Goal: Find specific page/section: Find specific page/section

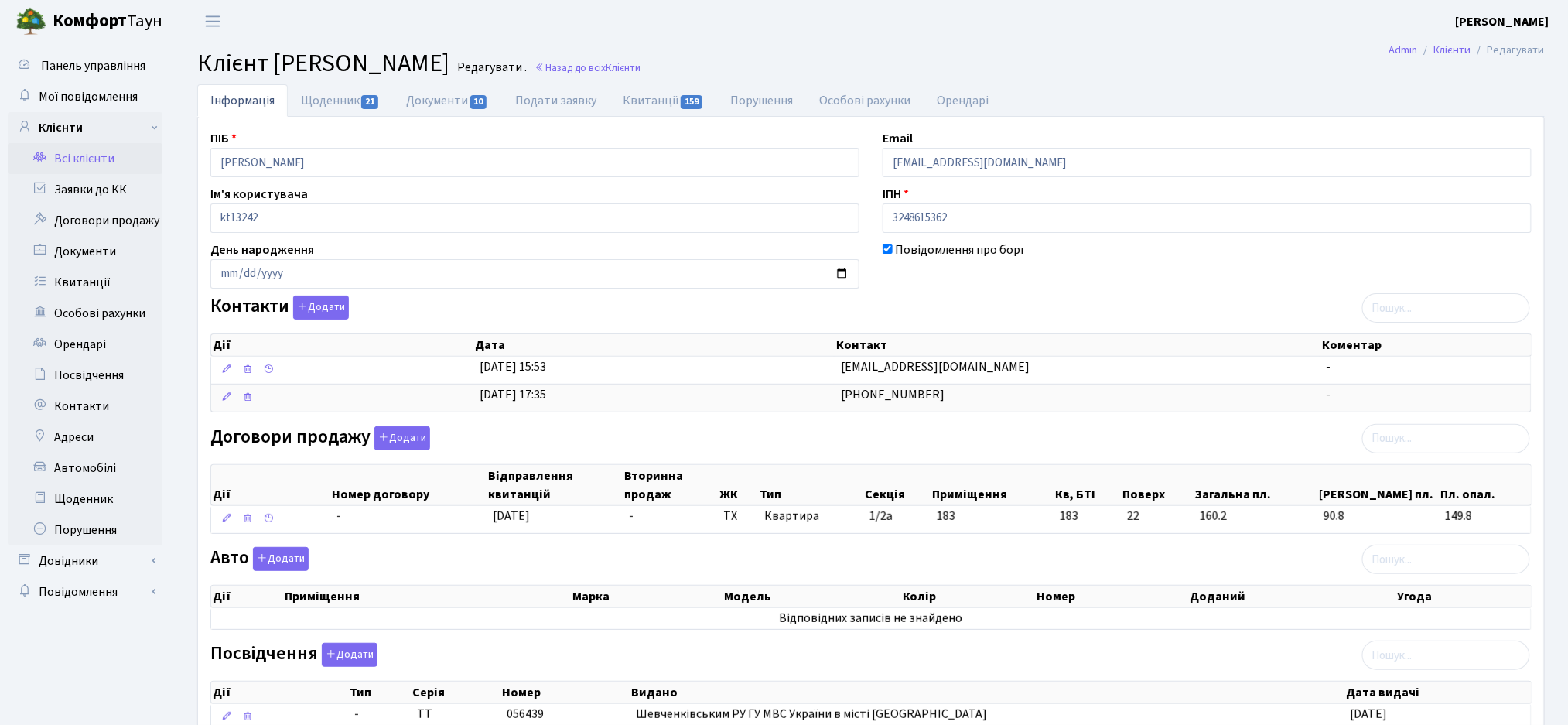
click at [98, 145] on link "Всі клієнти" at bounding box center [85, 158] width 155 height 31
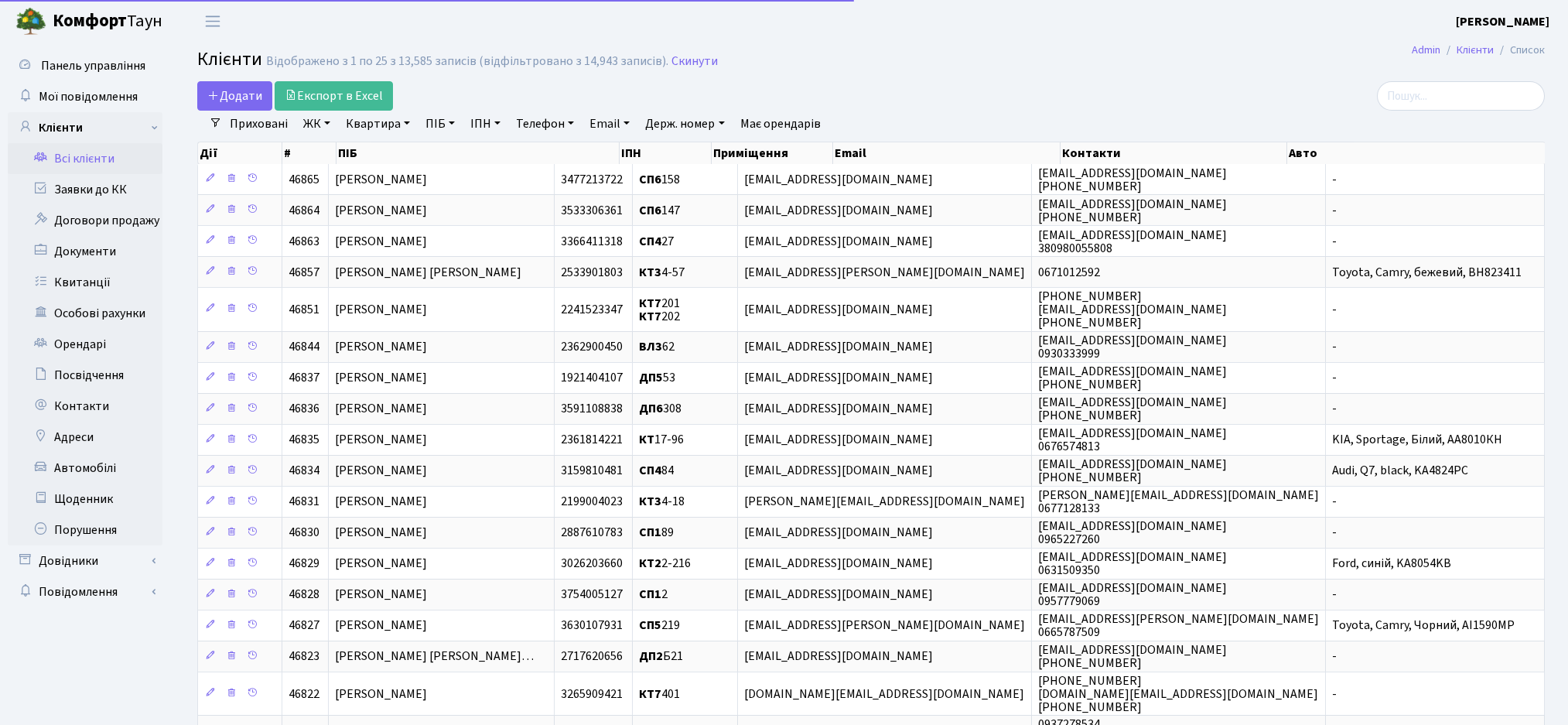
select select "25"
click at [1425, 94] on input "search" at bounding box center [1461, 95] width 168 height 29
type input "ghjw."
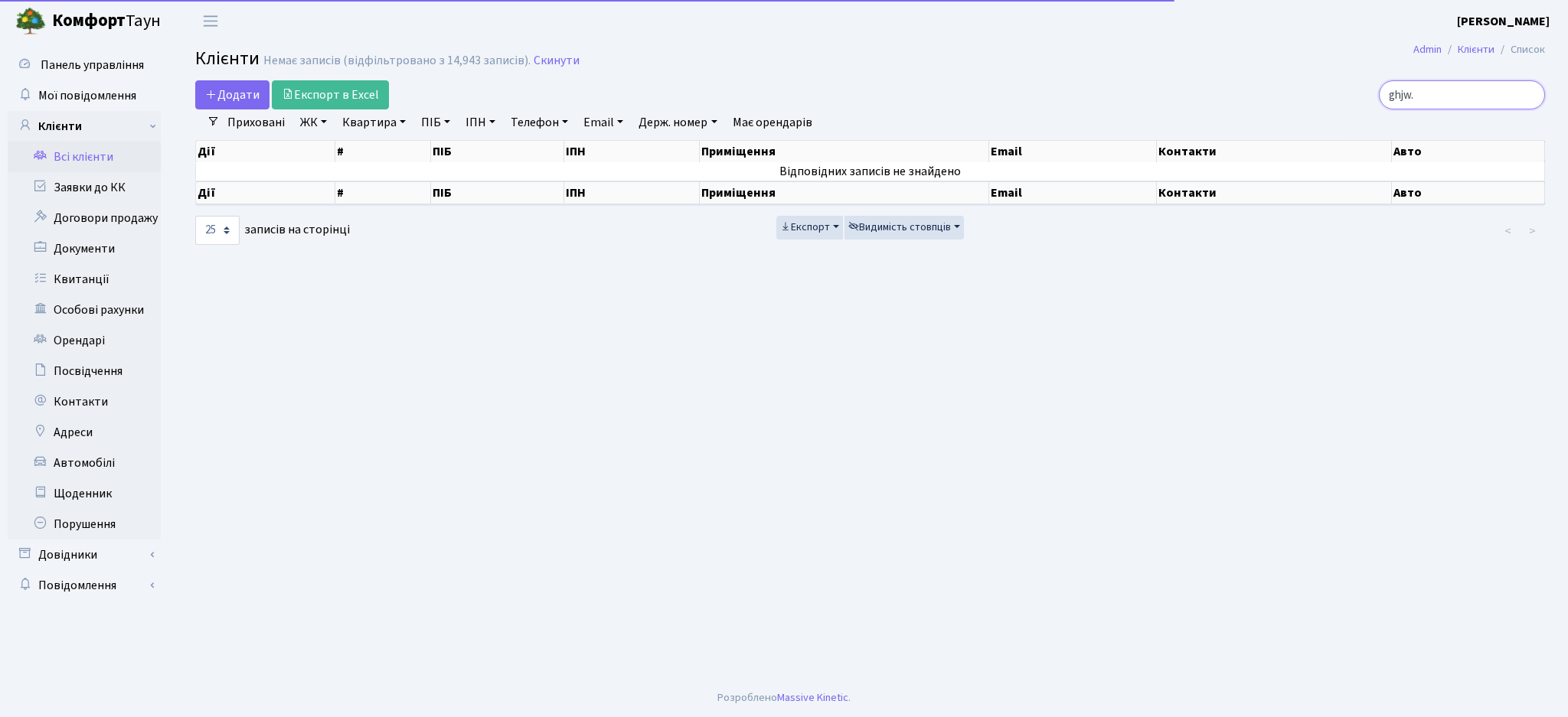
drag, startPoint x: 1434, startPoint y: 102, endPoint x: 1390, endPoint y: 97, distance: 44.3
click at [1390, 97] on div "ghjw." at bounding box center [1328, 94] width 435 height 29
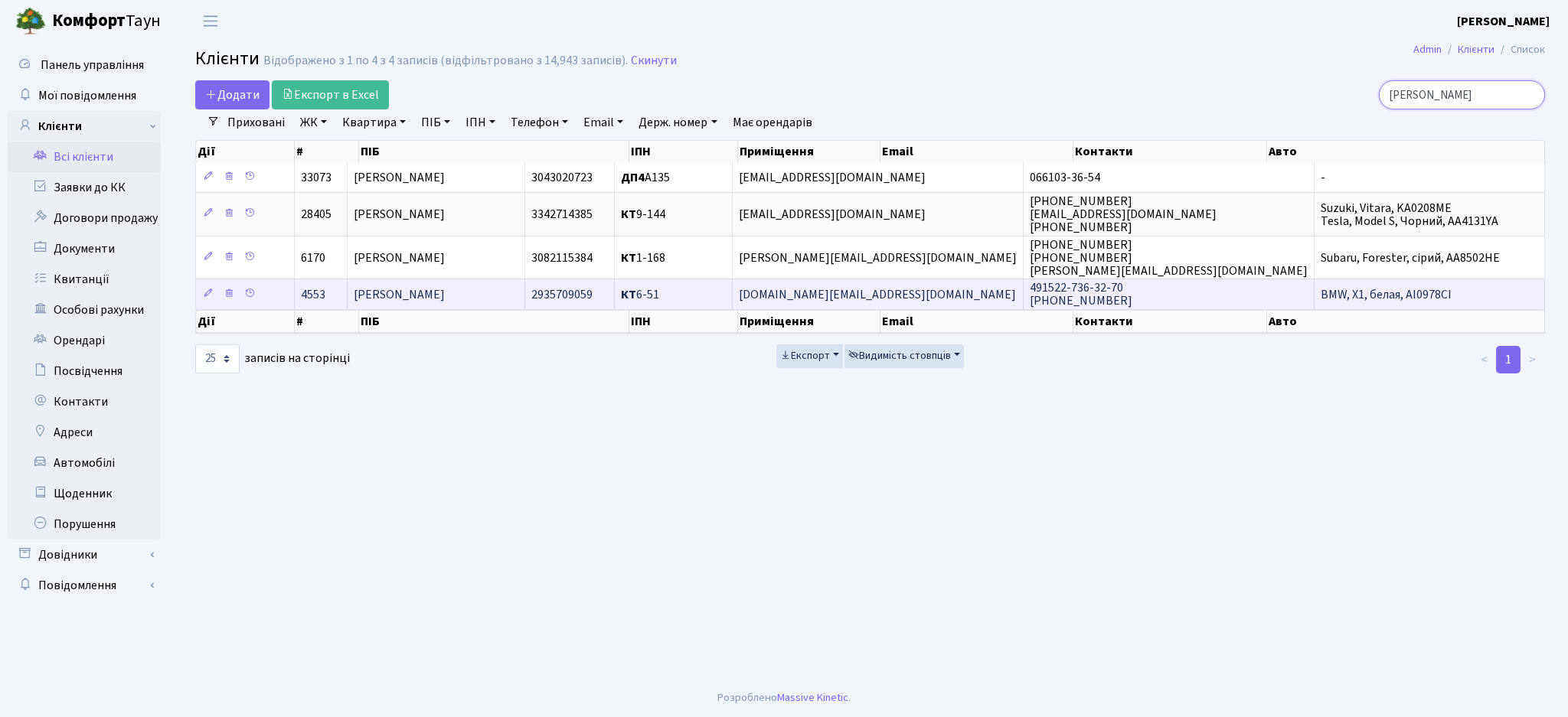
type input "[PERSON_NAME]"
click at [525, 291] on td "[PERSON_NAME]" at bounding box center [436, 293] width 178 height 30
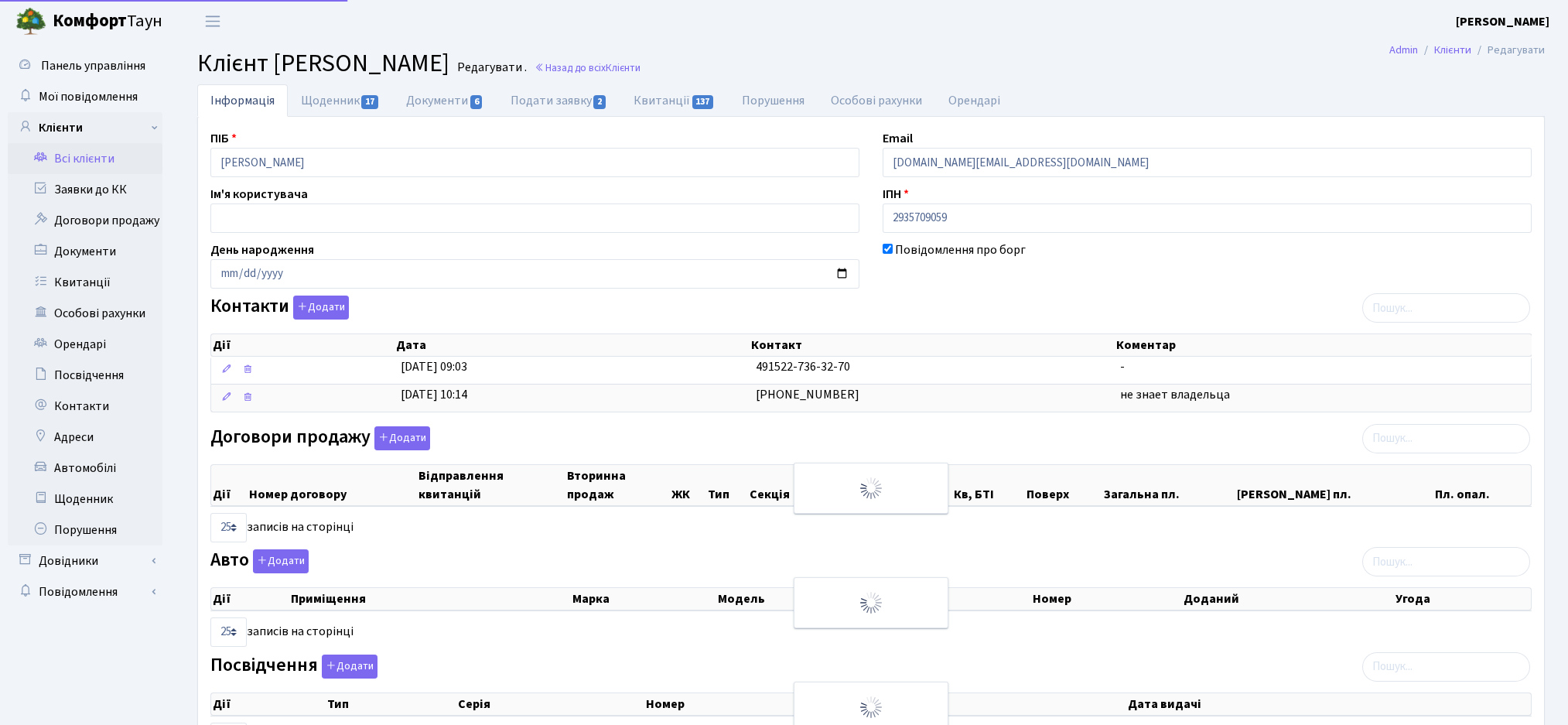
select select "25"
